Goal: Task Accomplishment & Management: Manage account settings

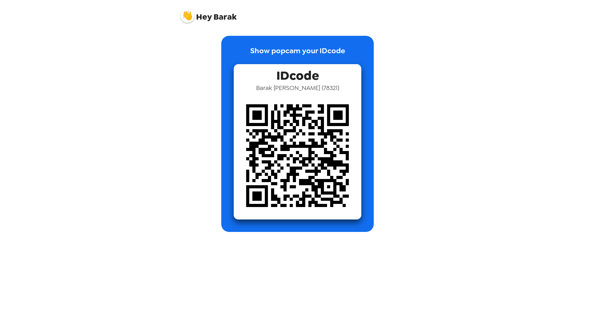
click at [187, 16] on img at bounding box center [187, 16] width 14 height 14
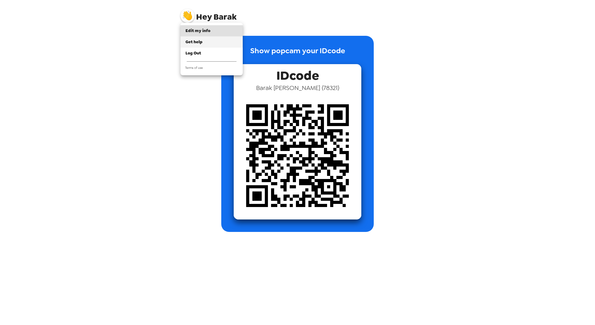
click at [194, 40] on span "Get help" at bounding box center [193, 41] width 17 height 5
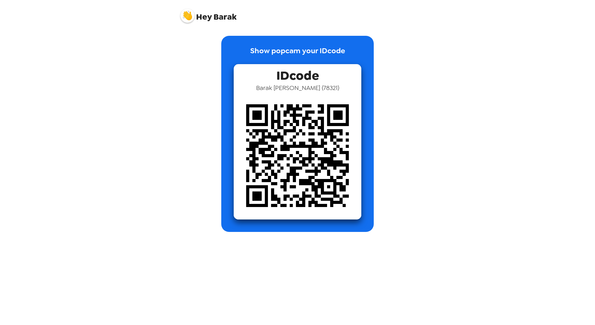
click at [336, 119] on img at bounding box center [298, 156] width 128 height 128
click at [186, 16] on img at bounding box center [187, 16] width 14 height 14
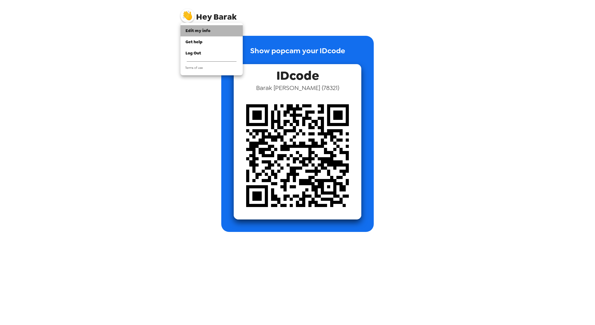
click at [197, 30] on span "Edit my info" at bounding box center [197, 30] width 25 height 5
